Goal: Transaction & Acquisition: Purchase product/service

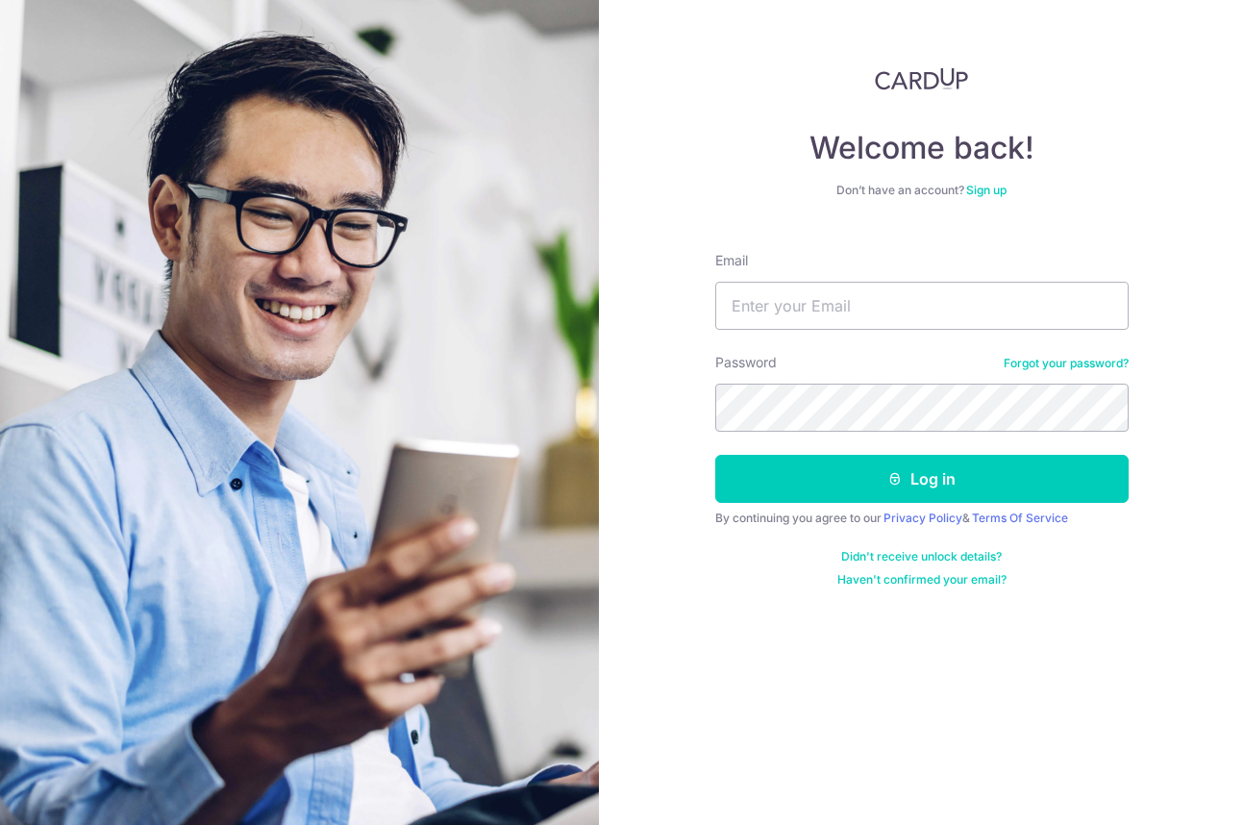
type input "e"
type input "[PERSON_NAME][EMAIL_ADDRESS][PERSON_NAME][DOMAIN_NAME]"
click at [715, 455] on button "Log in" at bounding box center [922, 479] width 414 height 48
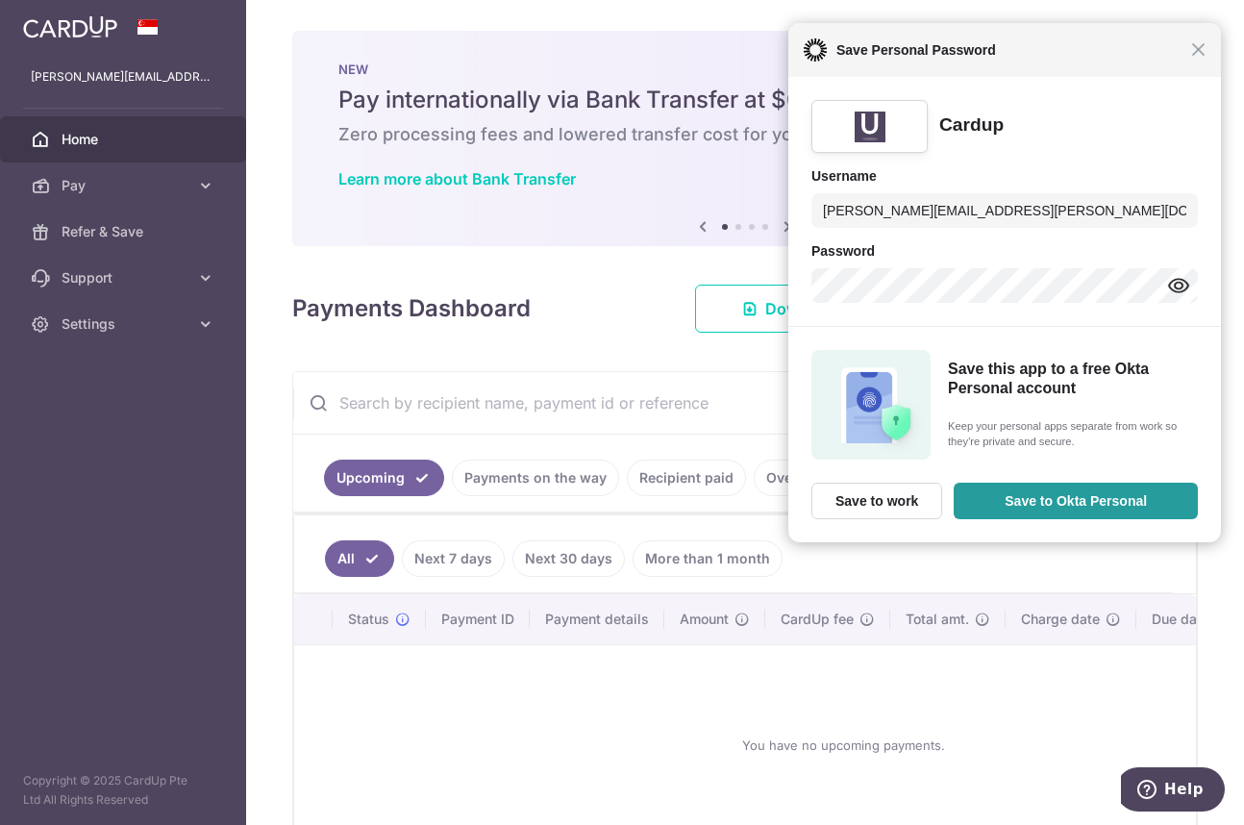
click at [558, 477] on link "Payments on the way" at bounding box center [535, 478] width 167 height 37
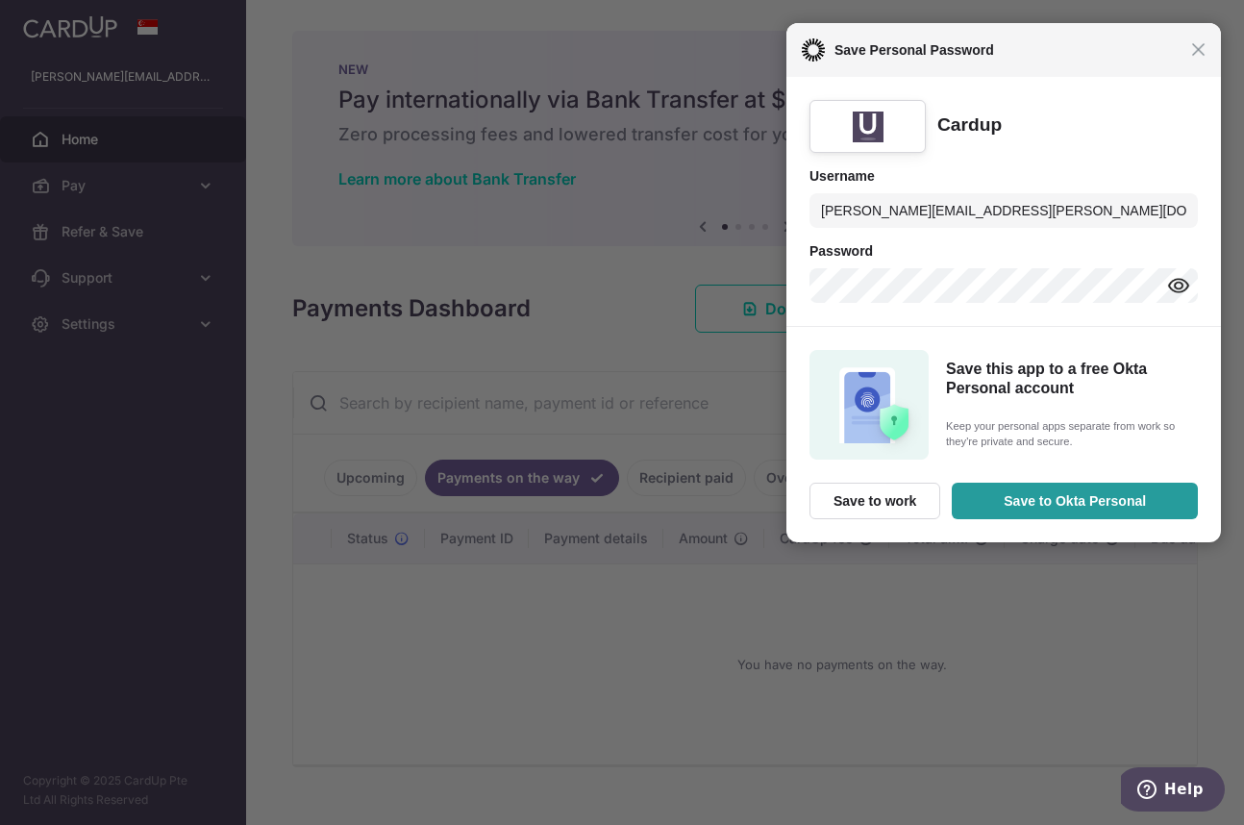
click at [1192, 57] on div "Close Save Personal Password" at bounding box center [1004, 50] width 435 height 54
click at [1200, 58] on div "Close Save Personal Password" at bounding box center [1003, 50] width 437 height 54
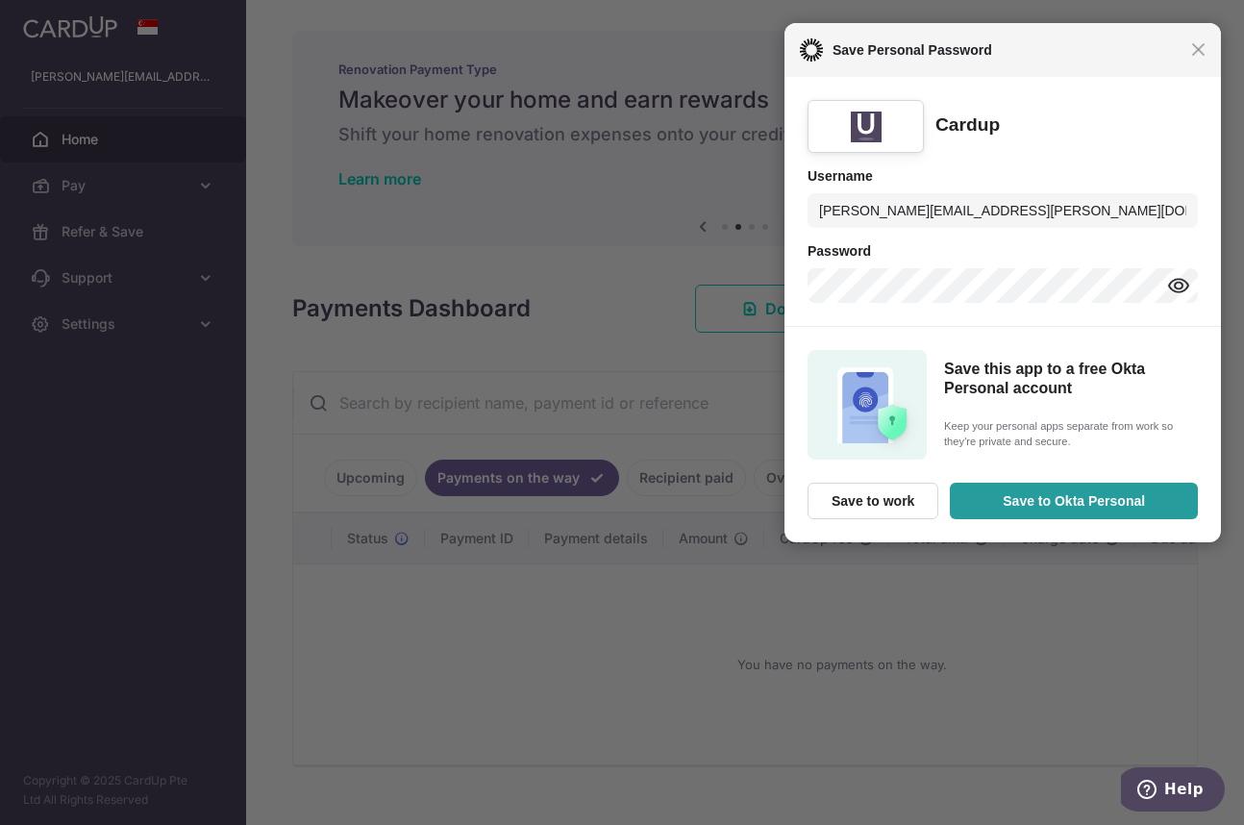
click at [1206, 59] on div "Close Save Personal Password" at bounding box center [1003, 50] width 437 height 54
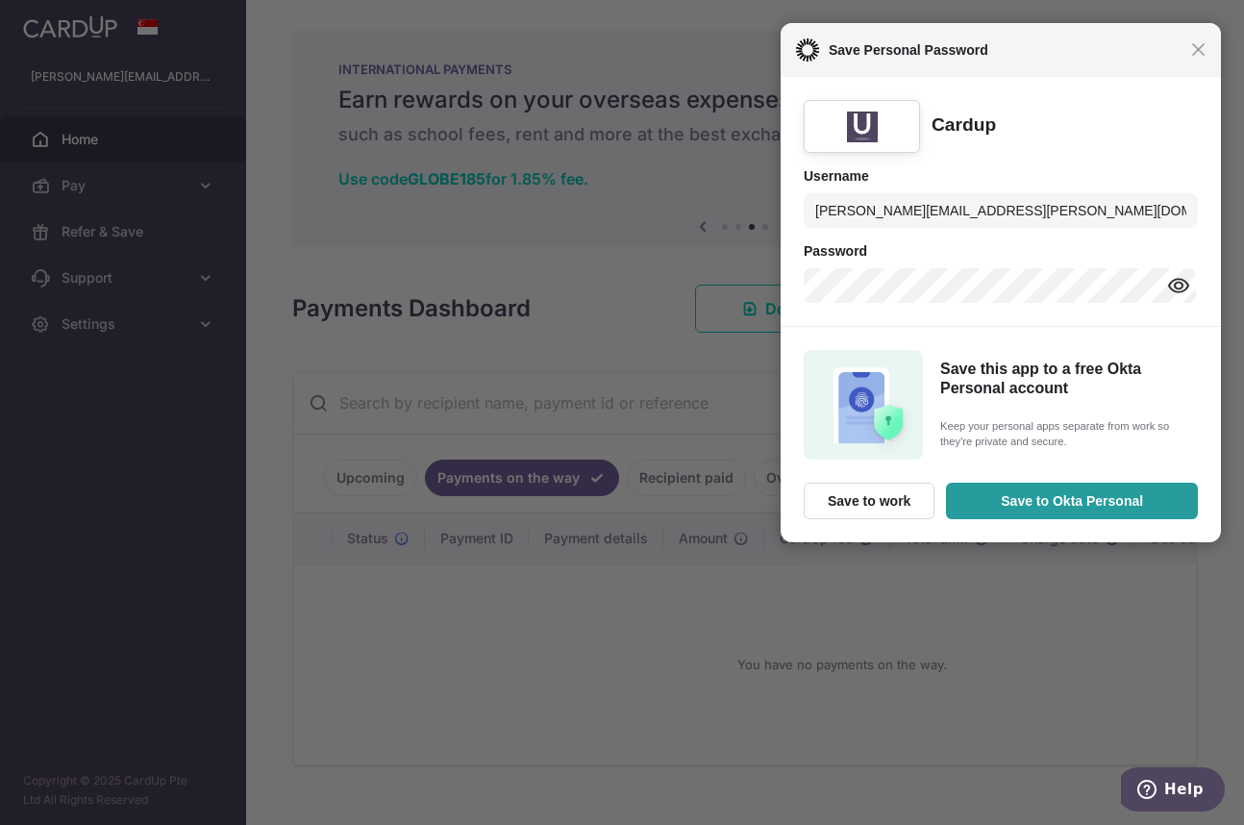
click at [815, 57] on span at bounding box center [807, 49] width 23 height 23
click at [1196, 35] on div "Close Save Personal Password" at bounding box center [1002, 50] width 442 height 54
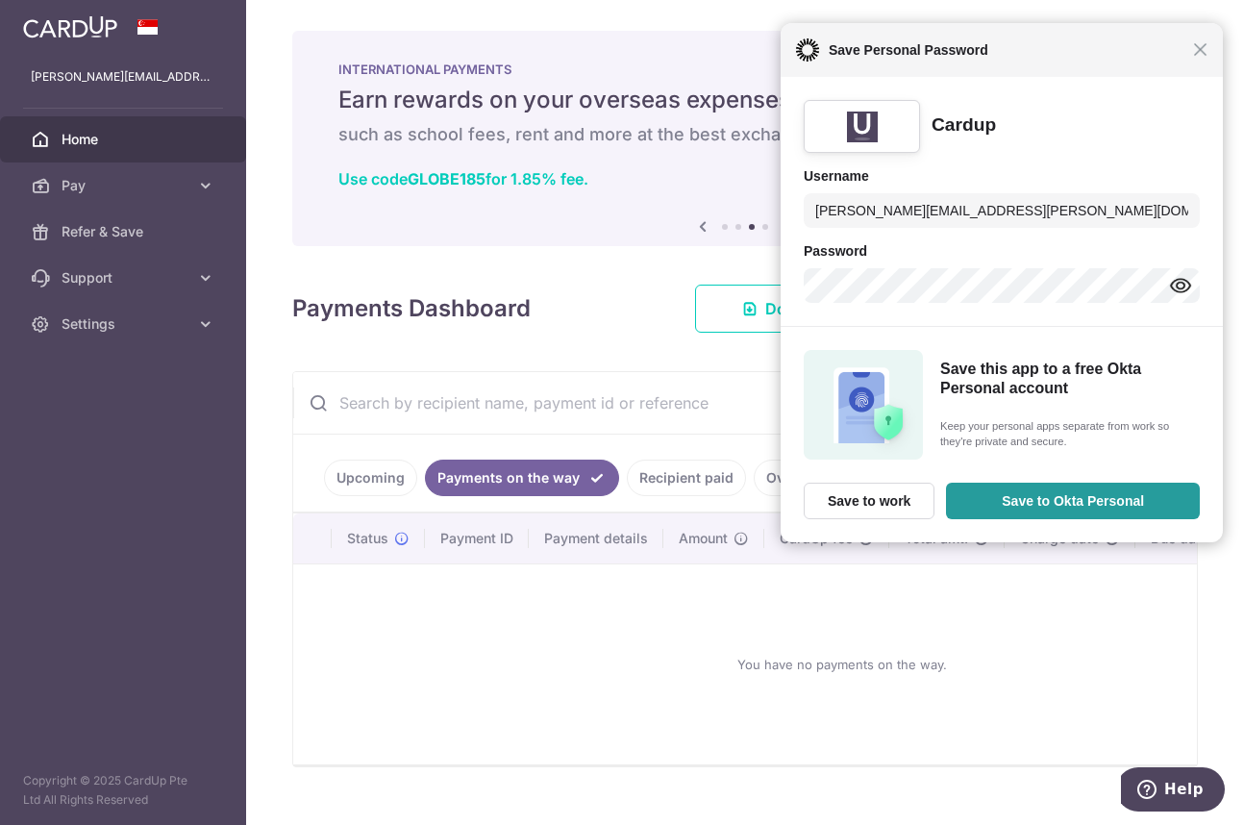
click at [900, 147] on div at bounding box center [862, 126] width 116 height 53
click at [899, 144] on div at bounding box center [862, 126] width 116 height 53
click at [1130, 44] on span "Save Personal Password" at bounding box center [1007, 49] width 376 height 23
click at [1131, 49] on span "Save Personal Password" at bounding box center [1008, 49] width 378 height 23
click at [1130, 51] on span "Save Personal Password" at bounding box center [1009, 50] width 380 height 23
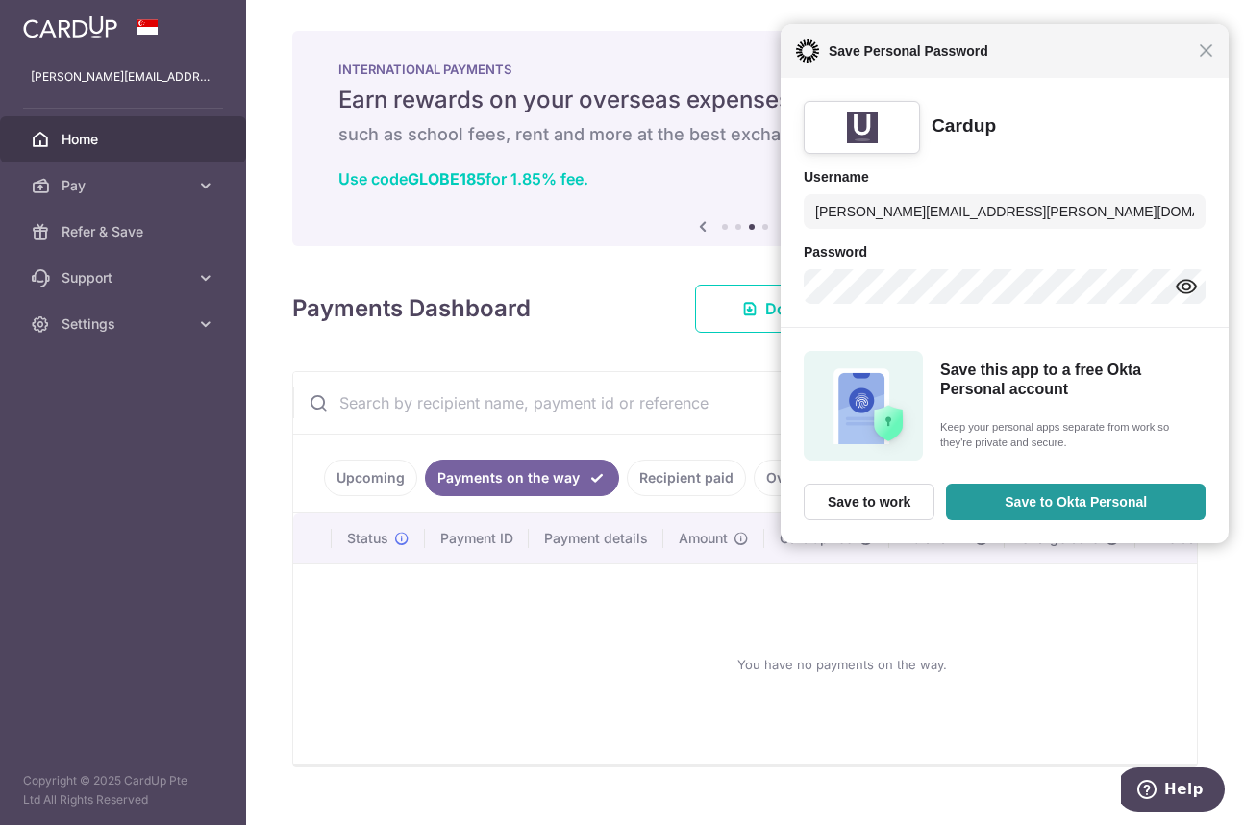
click at [1130, 51] on span "Save Personal Password" at bounding box center [1009, 50] width 380 height 23
click at [625, 47] on div "NEW Pay internationally via Bank Transfer at $0 fees Zero processing fees and l…" at bounding box center [745, 127] width 906 height 192
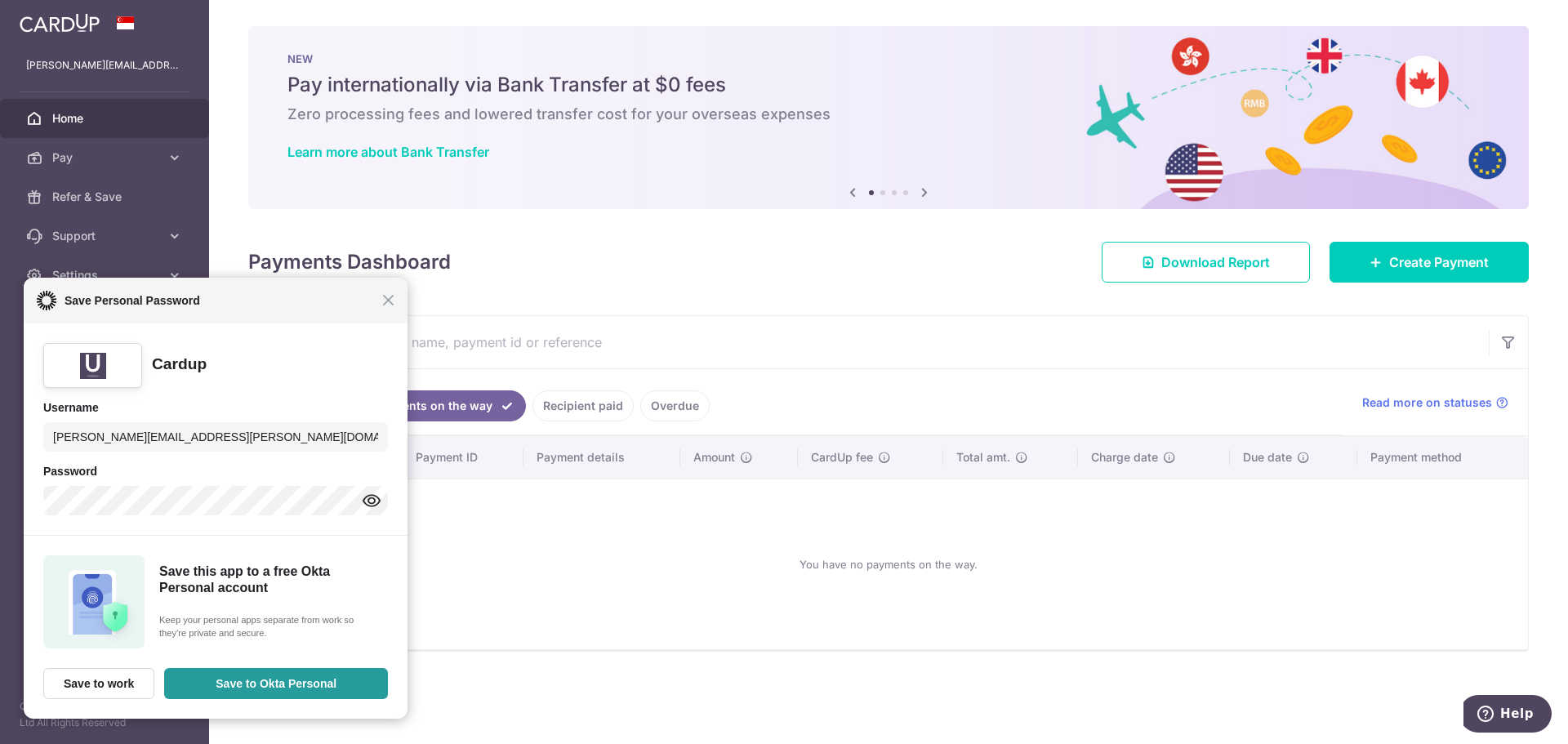
drag, startPoint x: 993, startPoint y: 47, endPoint x: 444, endPoint y: 285, distance: 598.4
click at [353, 303] on span "Save Personal Password" at bounding box center [219, 300] width 326 height 20
click at [861, 295] on div "× Pause Schedule Pause all future payments in this series Pause just this one p…" at bounding box center [888, 372] width 1359 height 744
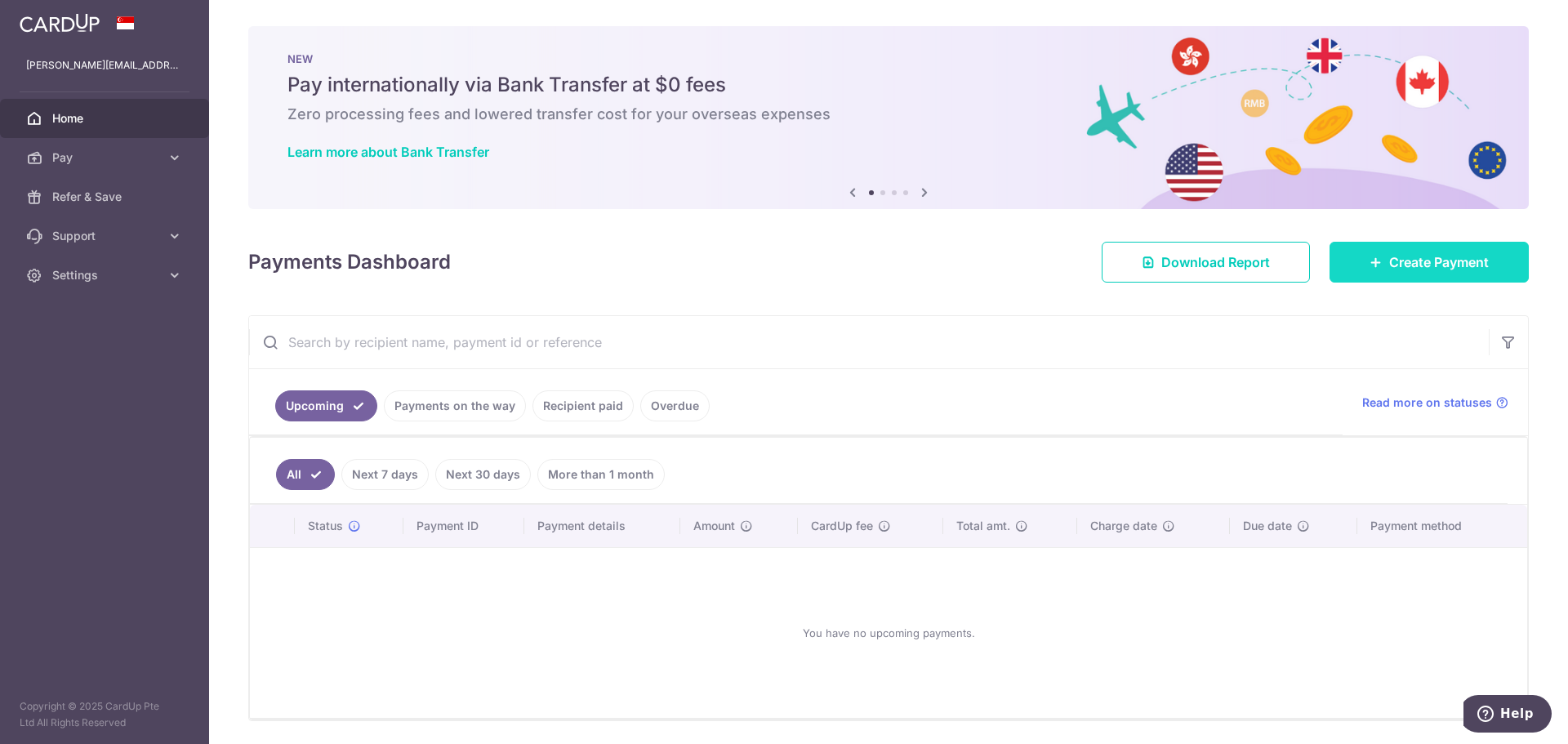
click at [1396, 264] on span "Create Payment" at bounding box center [1439, 262] width 99 height 20
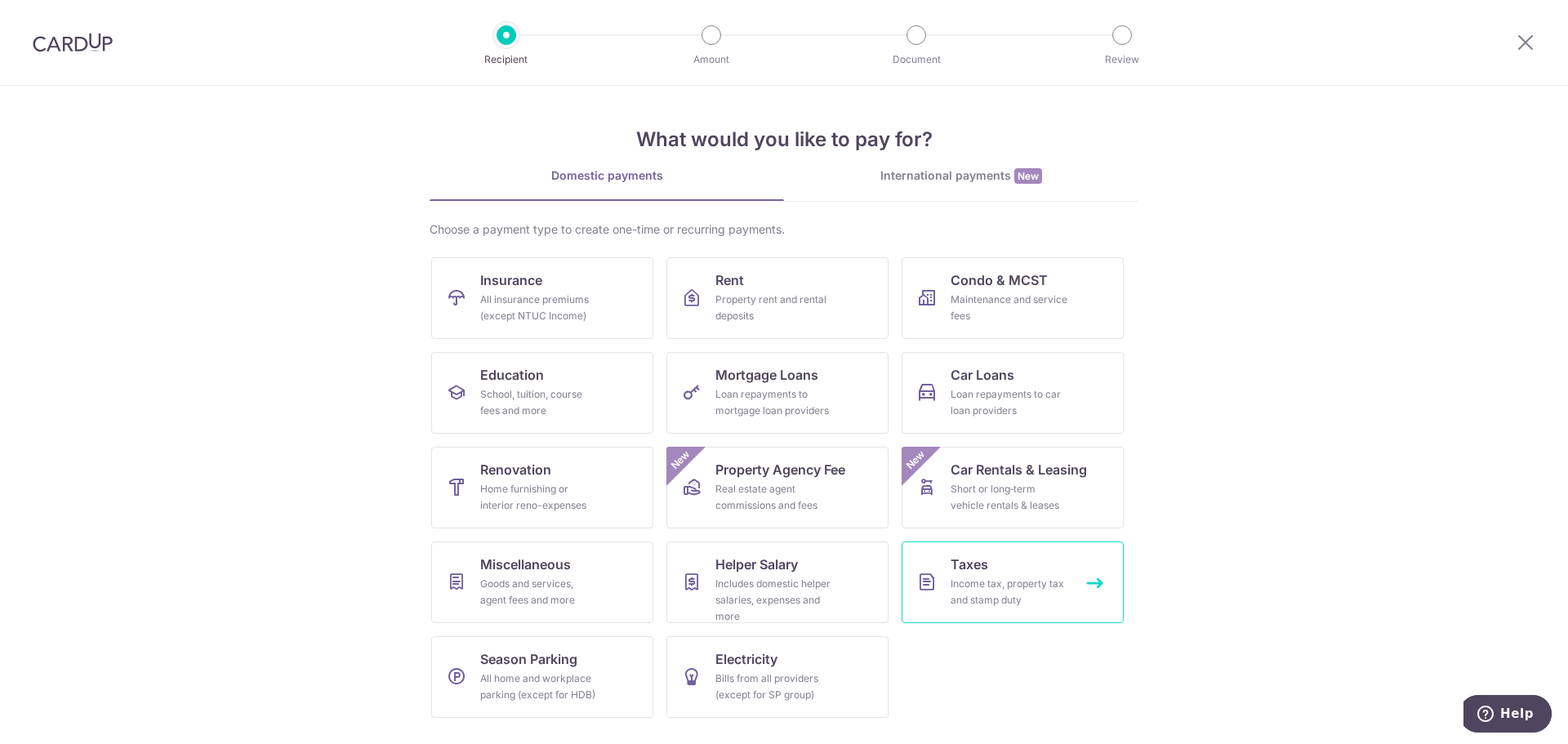
click at [1046, 588] on div "Income tax, property tax and stamp duty" at bounding box center [1009, 592] width 117 height 32
click at [950, 219] on div "Domestic payments International payments New Choose a payment type to create on…" at bounding box center [784, 449] width 709 height 564
click at [1520, 37] on icon at bounding box center [1526, 42] width 20 height 20
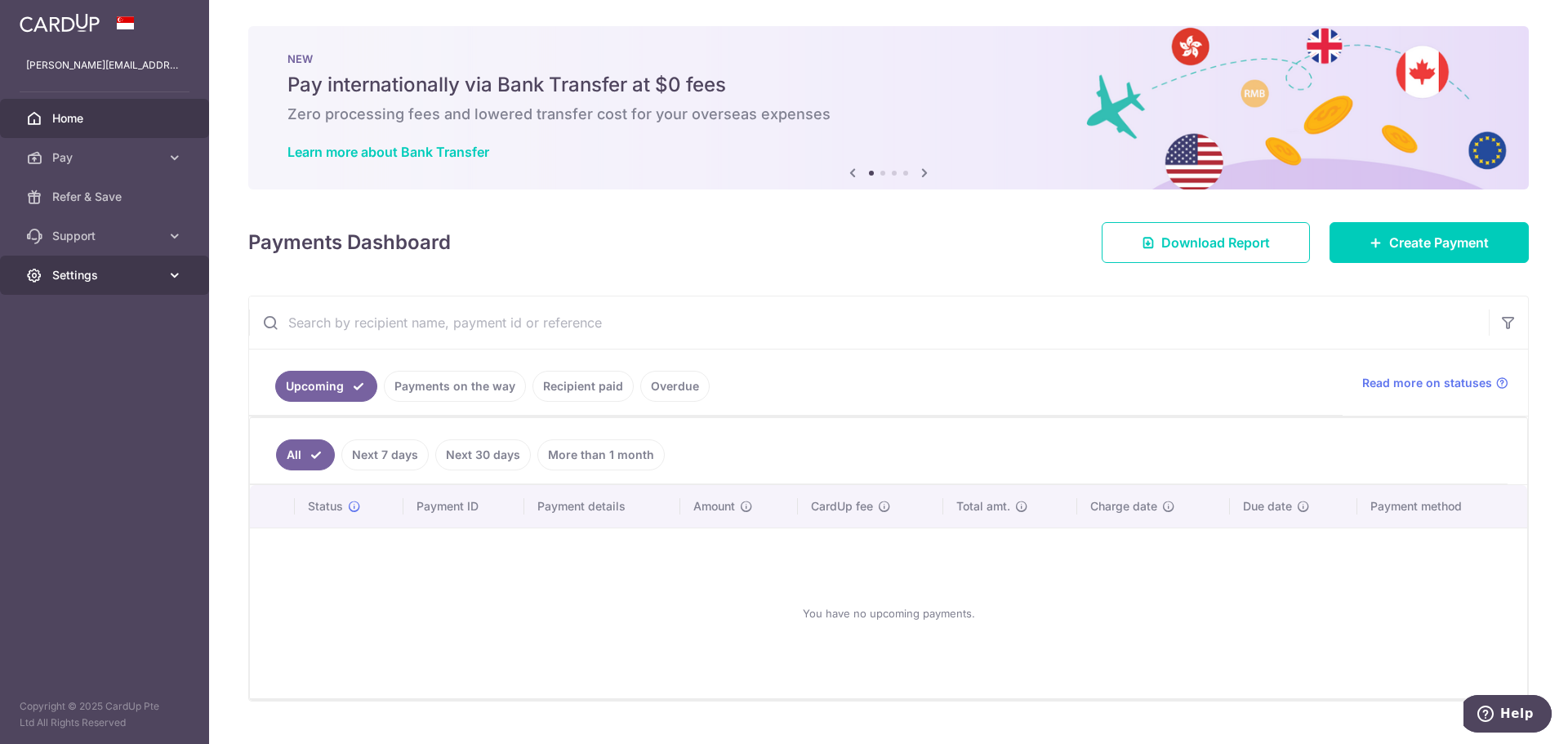
click at [129, 279] on span "Settings" at bounding box center [106, 274] width 108 height 16
click at [81, 353] on span "Logout" at bounding box center [106, 353] width 108 height 16
